Goal: Entertainment & Leisure: Consume media (video, audio)

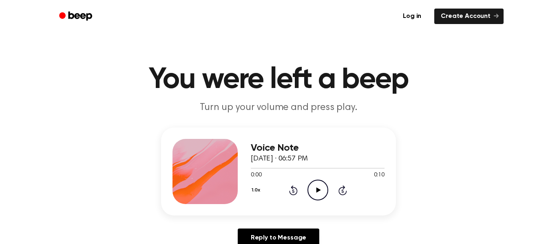
click at [315, 197] on icon "Play Audio" at bounding box center [317, 190] width 21 height 21
click at [321, 201] on div "Voice Note September 10, 2025 · 06:57 PM 0:10 0:10 Your browser does not suppor…" at bounding box center [318, 171] width 134 height 65
click at [320, 185] on icon "Play Audio" at bounding box center [317, 190] width 21 height 21
click at [321, 192] on icon "Play Audio" at bounding box center [317, 190] width 21 height 21
click at [312, 185] on icon "Play Audio" at bounding box center [317, 190] width 21 height 21
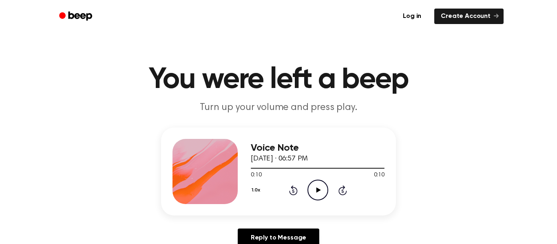
click at [315, 193] on icon "Play Audio" at bounding box center [317, 190] width 21 height 21
click at [310, 185] on icon "Play Audio" at bounding box center [317, 190] width 21 height 21
click at [315, 185] on icon "Play Audio" at bounding box center [317, 190] width 21 height 21
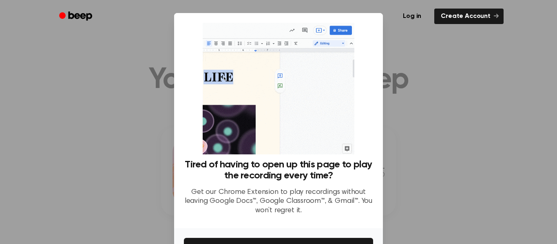
click at [413, 57] on div at bounding box center [278, 122] width 557 height 244
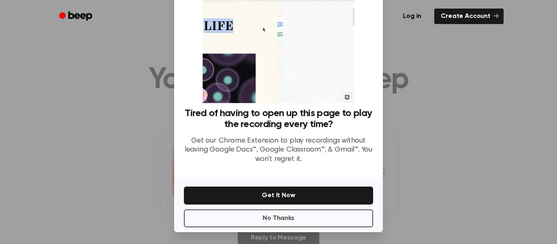
scroll to position [53, 0]
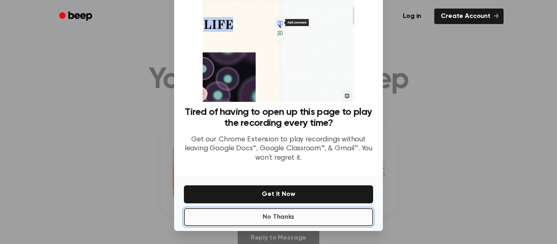
click at [302, 216] on button "No Thanks" at bounding box center [278, 217] width 189 height 18
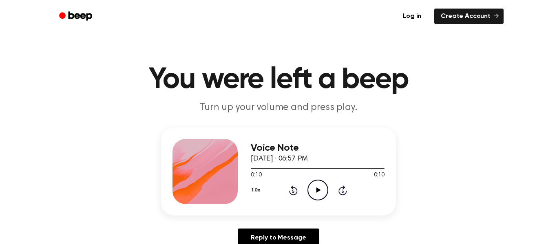
click at [324, 195] on icon "Play Audio" at bounding box center [317, 190] width 21 height 21
click at [323, 185] on icon "Play Audio" at bounding box center [317, 190] width 21 height 21
click at [317, 191] on icon at bounding box center [318, 189] width 4 height 5
